Goal: Task Accomplishment & Management: Manage account settings

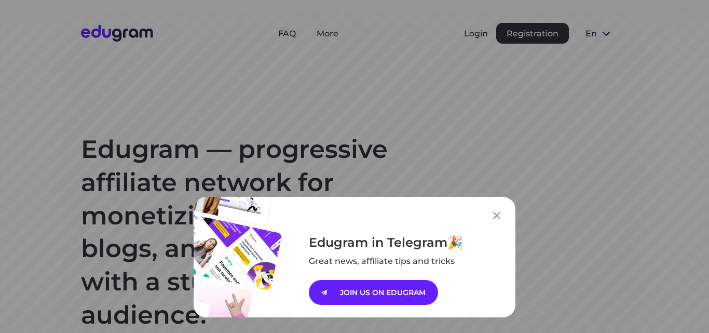
click at [480, 35] on div "Edugram in Telegram Great news, affiliate tips and tricks JOIN US ON EDUGRAM" at bounding box center [354, 166] width 709 height 333
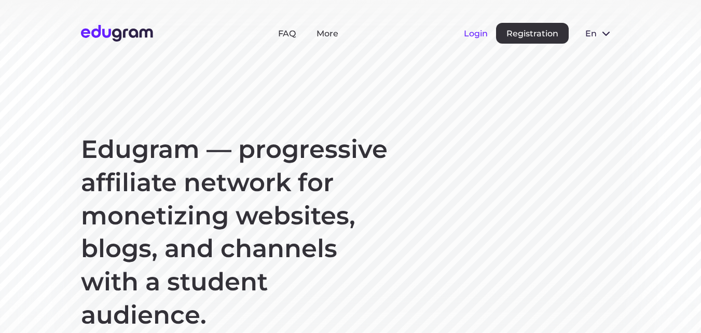
click at [470, 33] on button "Login" at bounding box center [476, 34] width 24 height 10
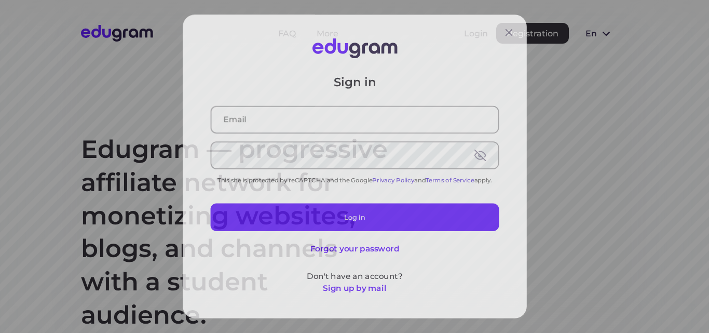
type input "dimittross@yandex.ru"
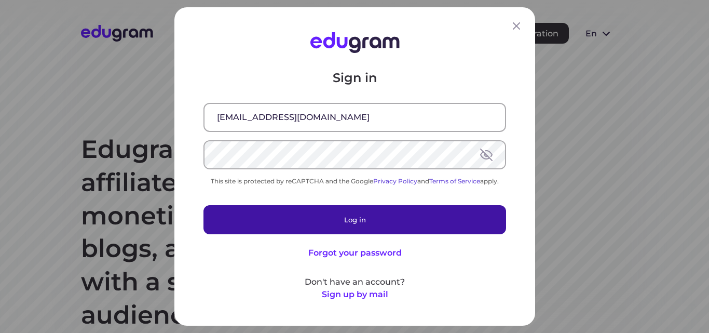
click at [346, 222] on button "Log in" at bounding box center [354, 219] width 302 height 29
